Goal: Information Seeking & Learning: Check status

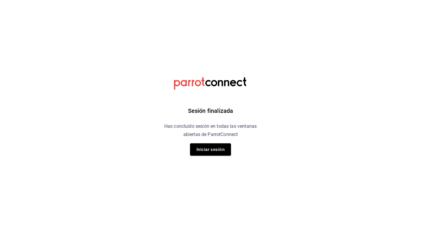
click at [202, 157] on div "Sesión finalizada Has concluido sesión en todas las ventanas abiertas de Parrot…" at bounding box center [211, 116] width 148 height 233
click at [208, 144] on button "Iniciar sesión" at bounding box center [210, 149] width 41 height 12
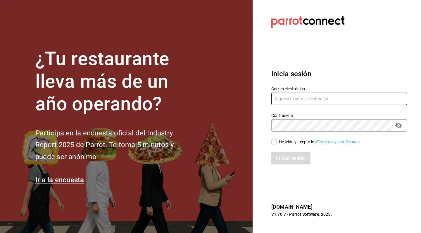
type input "mokakofibakery@gmail.com"
click at [274, 145] on div "Iniciar sesión" at bounding box center [335, 154] width 143 height 19
click at [274, 144] on input "He leído y acepto los Términos y condiciones." at bounding box center [273, 141] width 5 height 5
checkbox input "true"
click at [282, 153] on button "Iniciar sesión" at bounding box center [291, 158] width 40 height 12
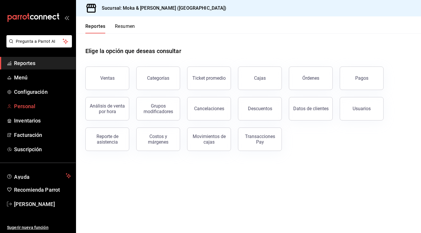
click at [34, 107] on span "Personal" at bounding box center [42, 106] width 57 height 8
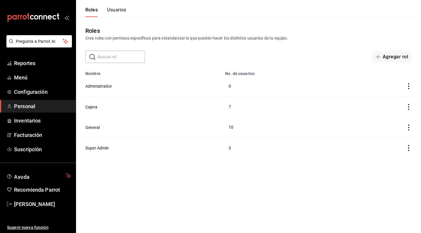
click at [119, 12] on button "Usuarios" at bounding box center [116, 12] width 19 height 10
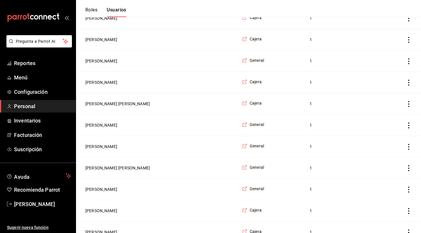
scroll to position [187, 0]
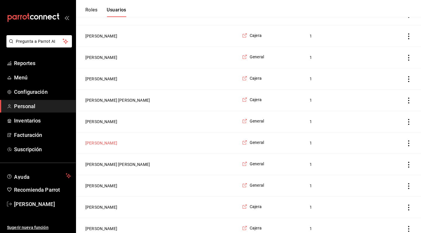
click at [114, 142] on button "Joanna Prado Torres" at bounding box center [101, 143] width 32 height 6
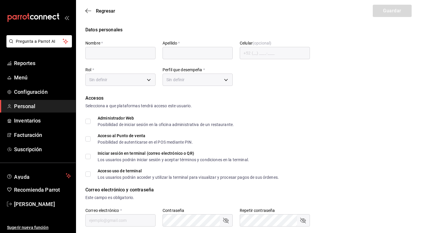
type input "Joanna"
type input "Prado Torres"
type input "+52 (52) 4772-3539"
type input "76a75ac5-406e-4455-be78-19216ebd3cb8"
type input "KITCHEN"
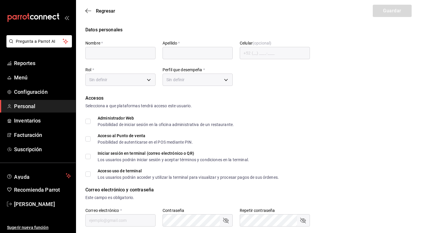
checkbox input "true"
type input "mokakofi6@gmail.com"
type input "2906"
checkbox input "true"
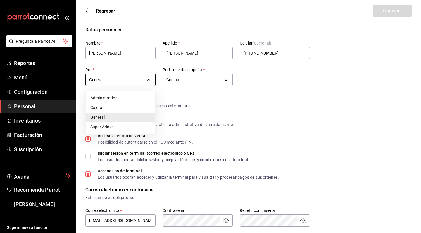
click at [138, 78] on body "Pregunta a Parrot AI Reportes Menú Configuración Personal Inventarios Facturaci…" at bounding box center [210, 213] width 421 height 427
click at [119, 104] on li "Cajera" at bounding box center [121, 108] width 70 height 10
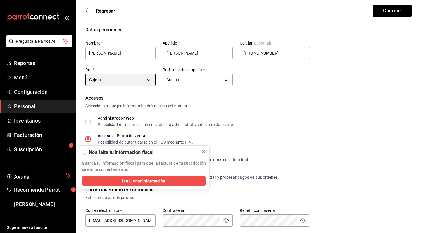
type input "1d2d5573-84d0-4041-bda8-696dd6318640"
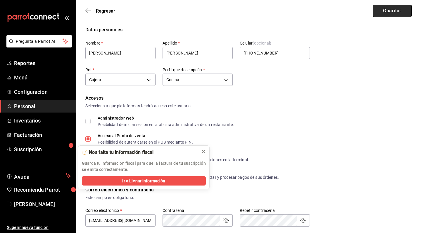
click at [384, 13] on button "Guardar" at bounding box center [392, 11] width 39 height 12
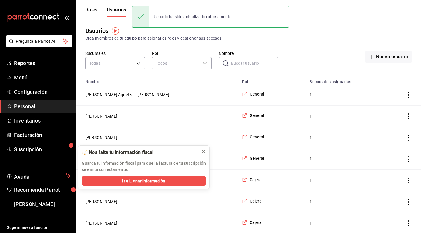
click at [96, 12] on button "Roles" at bounding box center [91, 12] width 12 height 10
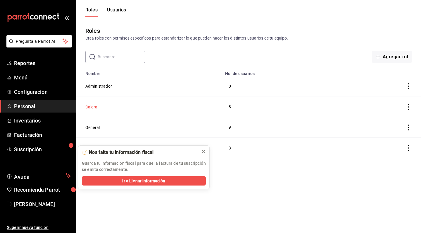
click at [96, 104] on button "Cajera" at bounding box center [91, 107] width 12 height 6
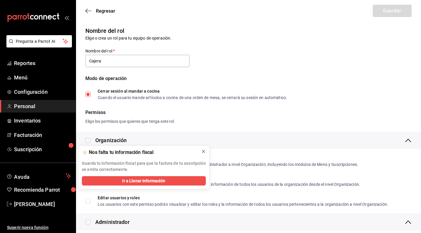
click at [202, 149] on icon at bounding box center [203, 151] width 5 height 5
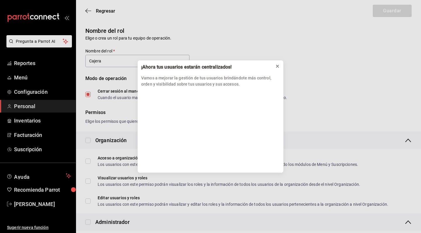
click at [278, 68] on icon at bounding box center [277, 66] width 5 height 5
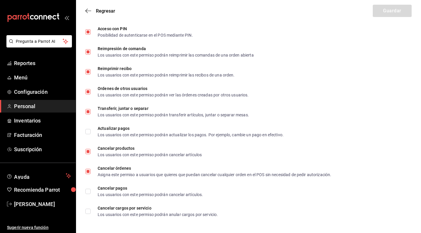
scroll to position [999, 0]
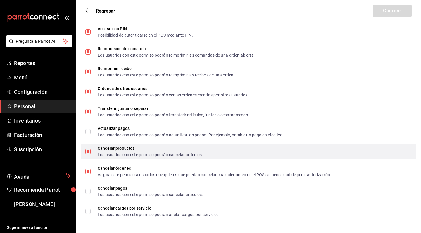
click at [90, 151] on input "Cancelar productos Los usuarios con este permiso podrán cancelar artículos" at bounding box center [87, 151] width 5 height 5
checkbox input "false"
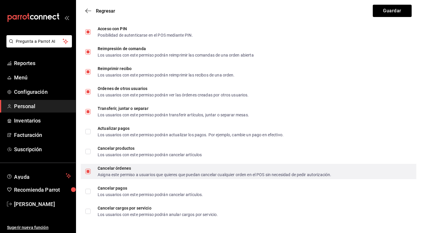
click at [88, 172] on input "Cancelar órdenes Asigna este permiso a usuarios que quieres que puedan cancelar…" at bounding box center [87, 170] width 5 height 5
checkbox input "false"
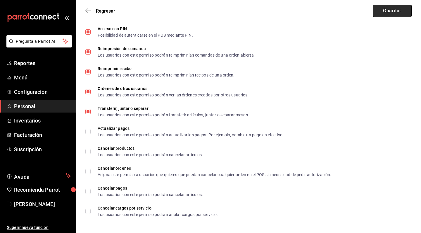
click at [373, 11] on button "Guardar" at bounding box center [392, 11] width 39 height 12
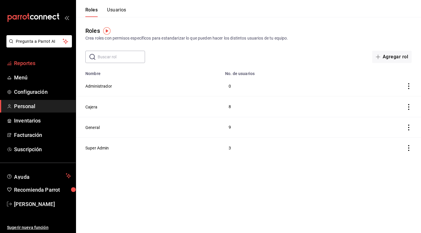
click at [39, 66] on span "Reportes" at bounding box center [42, 63] width 57 height 8
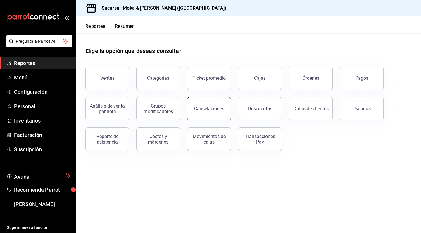
click at [223, 101] on button "Cancelaciones" at bounding box center [209, 108] width 44 height 23
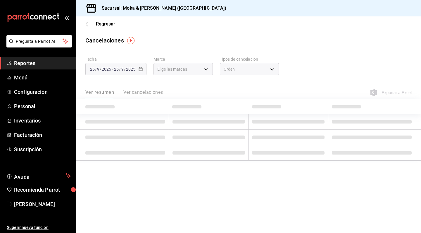
type input "[object Object]"
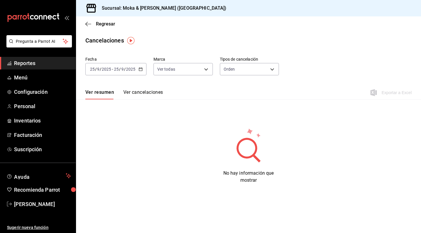
click at [148, 88] on div "Ver resumen Ver cancelaciones Exportar a Excel" at bounding box center [248, 90] width 345 height 17
click at [149, 90] on button "Ver cancelaciones" at bounding box center [143, 94] width 40 height 10
click at [154, 95] on button "Ver cancelaciones" at bounding box center [142, 94] width 41 height 10
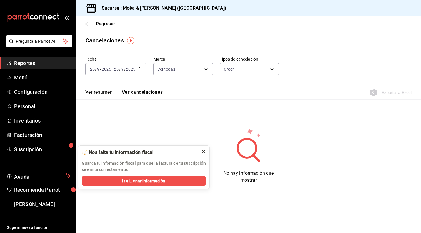
click at [202, 151] on icon at bounding box center [203, 151] width 5 height 5
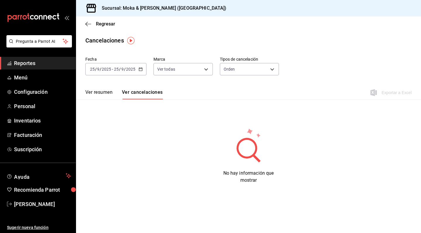
click at [98, 94] on button "Ver resumen" at bounding box center [98, 94] width 27 height 10
click at [147, 98] on button "Ver cancelaciones" at bounding box center [143, 94] width 40 height 10
click at [256, 69] on body "Pregunta a Parrot AI Reportes Menú Configuración Personal Inventarios Facturaci…" at bounding box center [210, 116] width 421 height 233
click at [239, 94] on li "Artículo" at bounding box center [249, 97] width 59 height 10
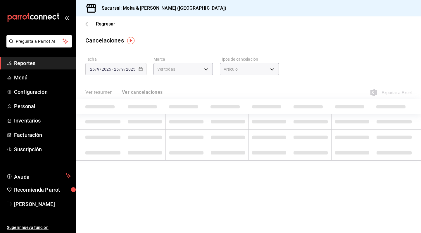
type input "ORDER_ITEM"
